Goal: Information Seeking & Learning: Learn about a topic

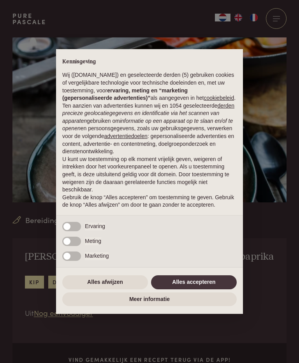
click at [206, 286] on button "Alles accepteren" at bounding box center [194, 282] width 86 height 14
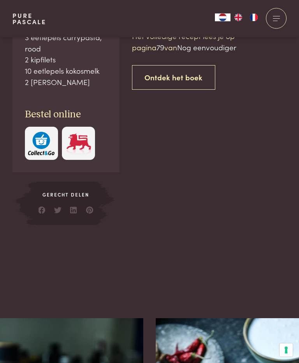
scroll to position [428, 0]
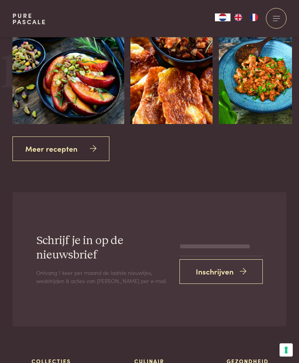
scroll to position [1186, 0]
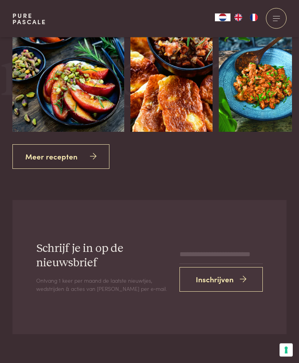
click at [63, 144] on link "Meer recepten" at bounding box center [60, 156] width 97 height 25
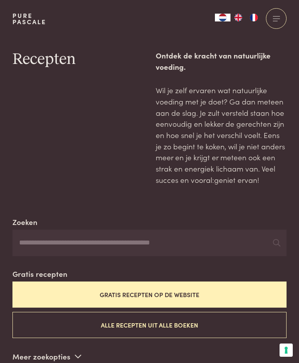
click at [220, 289] on button "Gratis recepten op de website" at bounding box center [149, 294] width 274 height 26
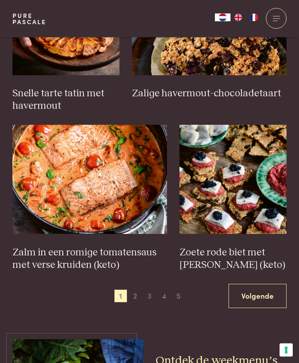
scroll to position [1056, 0]
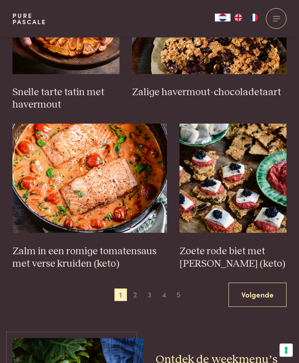
click at [259, 291] on link "Volgende" at bounding box center [258, 294] width 58 height 25
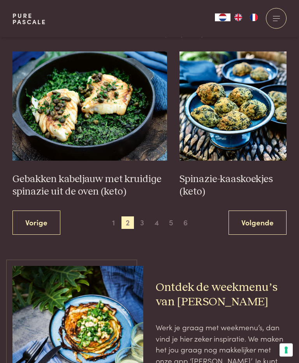
scroll to position [1128, 0]
click at [268, 217] on link "Volgende" at bounding box center [258, 222] width 58 height 25
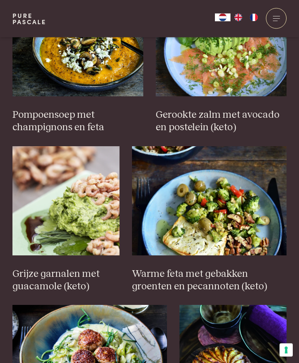
scroll to position [938, 0]
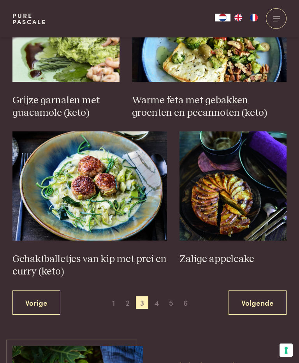
click at [264, 299] on link "Volgende" at bounding box center [258, 302] width 58 height 25
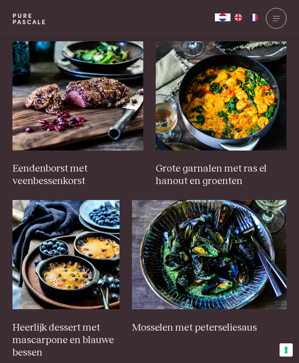
scroll to position [347, 0]
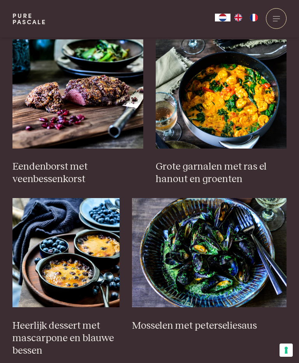
click at [255, 165] on h3 "Grote garnalen met ras el hanout en groenten" at bounding box center [221, 172] width 131 height 25
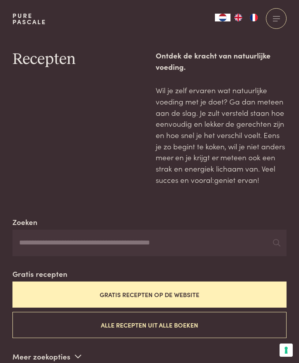
scroll to position [518, 0]
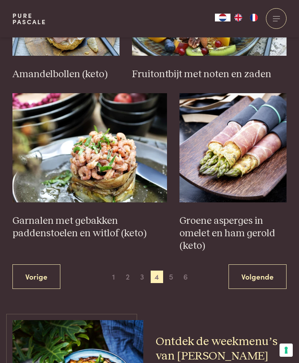
click at [260, 270] on link "Volgende" at bounding box center [258, 276] width 58 height 25
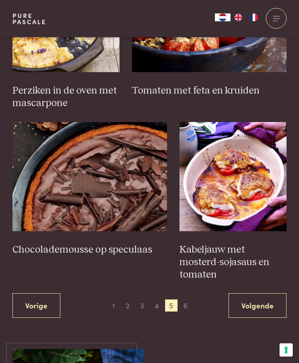
scroll to position [1070, 0]
click at [264, 301] on link "Volgende" at bounding box center [258, 305] width 58 height 25
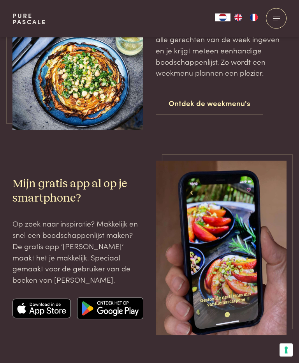
scroll to position [667, 0]
click at [248, 115] on link "Ontdek de weekmenu's" at bounding box center [209, 103] width 107 height 25
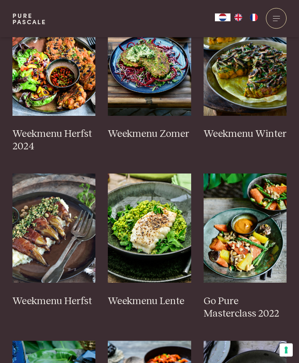
scroll to position [299, 0]
click at [77, 295] on h3 "Weekmenu Herfst" at bounding box center [53, 301] width 83 height 12
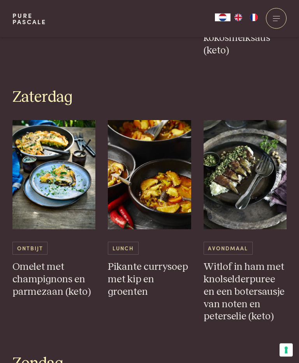
scroll to position [1554, 0]
click at [265, 289] on h3 "Witlof in ham met knolselderpuree en een botersausje van noten en peterselie (k…" at bounding box center [245, 291] width 83 height 62
